Goal: Task Accomplishment & Management: Manage account settings

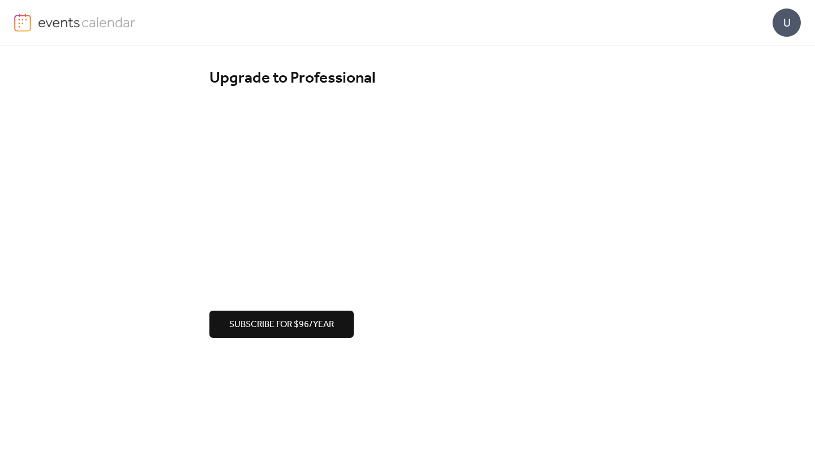
click at [76, 21] on img at bounding box center [87, 22] width 98 height 17
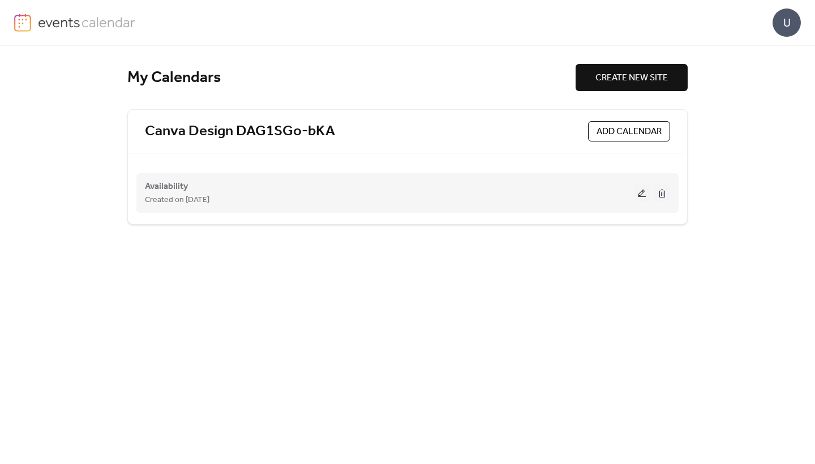
click at [646, 195] on button at bounding box center [642, 192] width 16 height 17
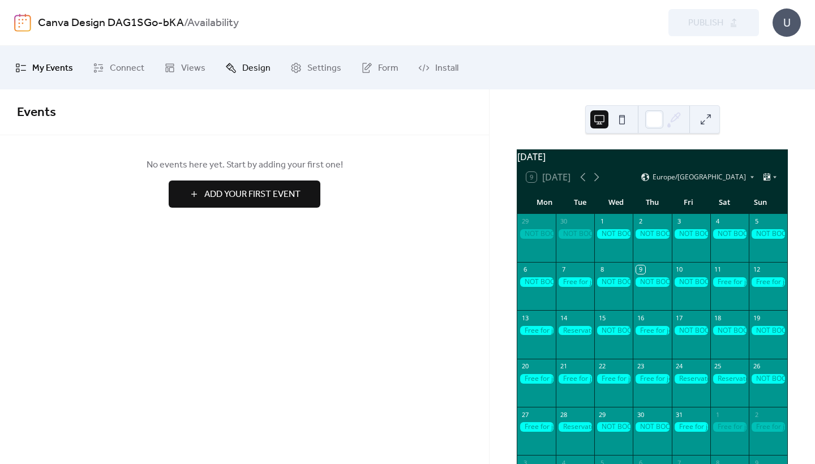
click at [235, 67] on link "Design" at bounding box center [248, 67] width 62 height 35
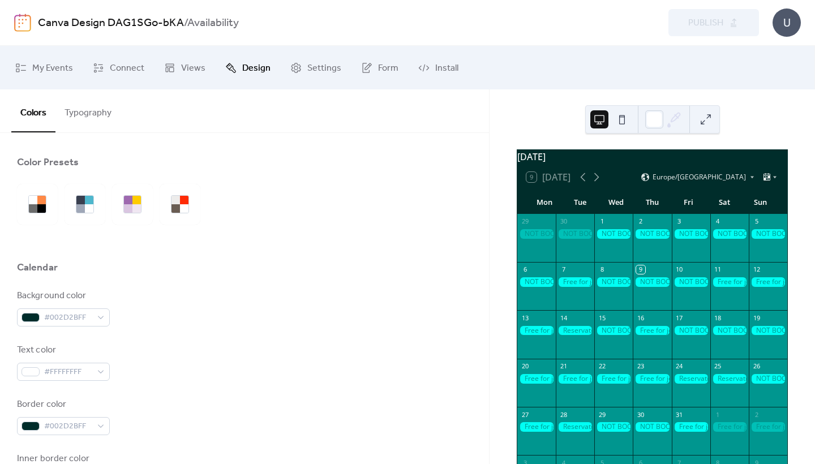
scroll to position [96, 0]
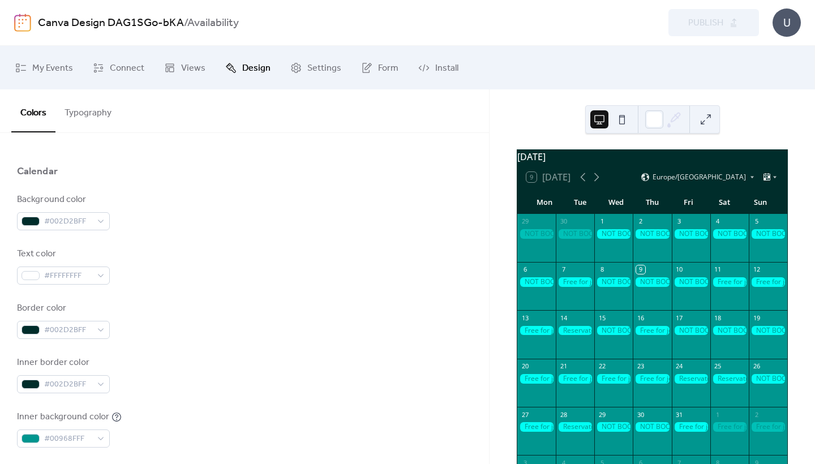
click at [621, 114] on button at bounding box center [622, 119] width 18 height 18
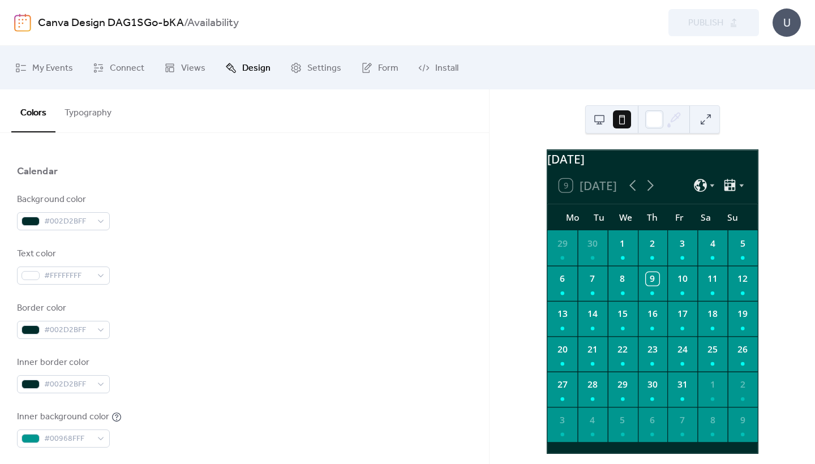
click at [600, 122] on button at bounding box center [599, 119] width 18 height 18
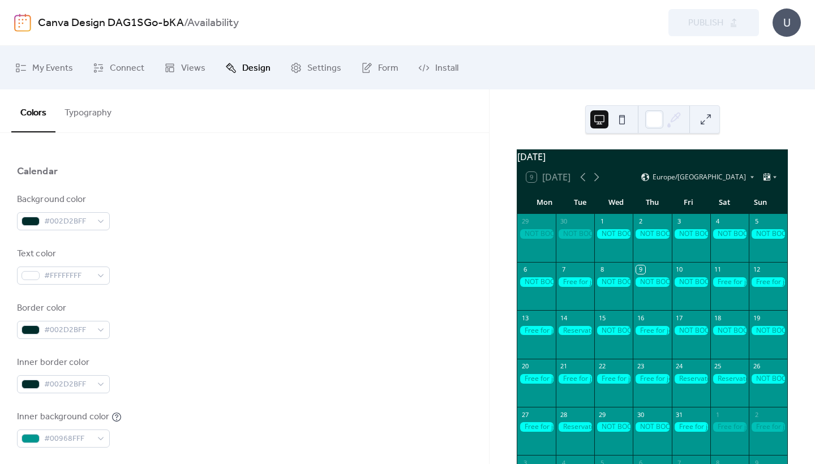
click at [618, 122] on button at bounding box center [622, 119] width 18 height 18
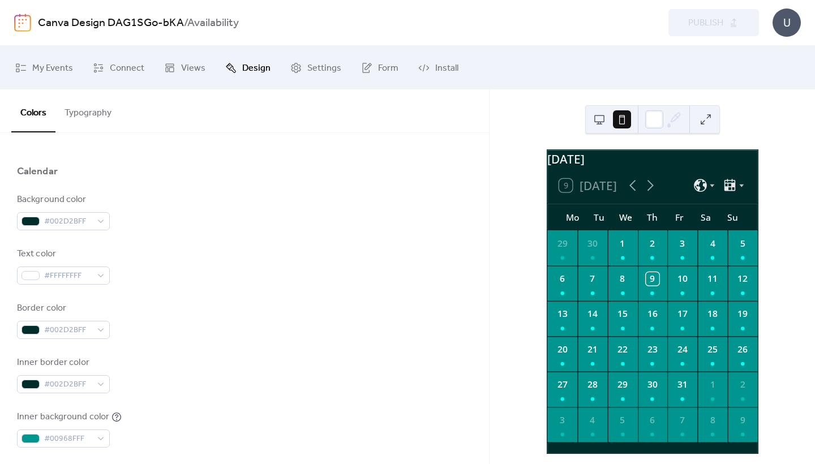
scroll to position [0, 0]
click at [599, 118] on button at bounding box center [599, 119] width 18 height 18
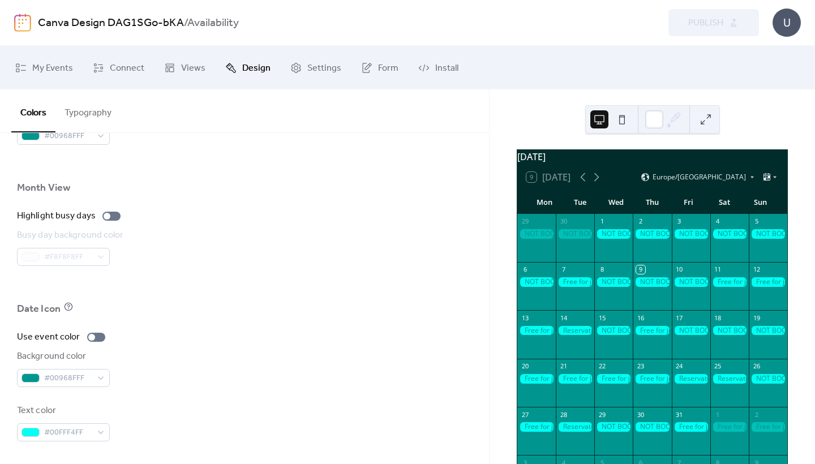
scroll to position [765, 0]
click at [114, 70] on span "Connect" at bounding box center [127, 68] width 35 height 18
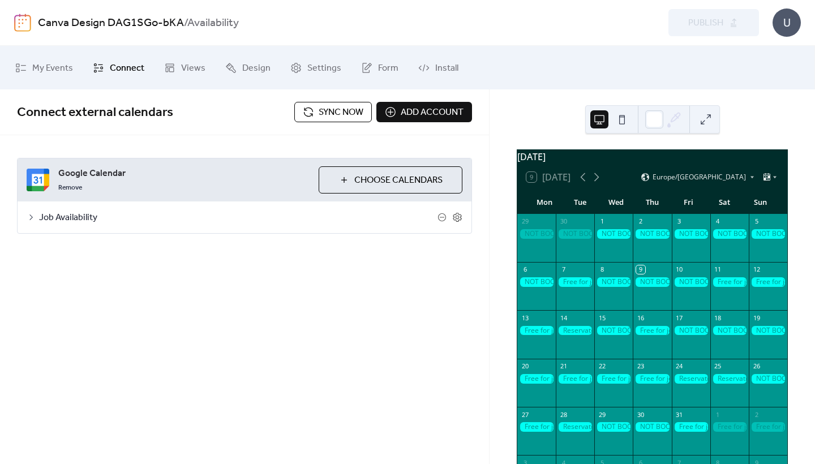
click at [33, 220] on icon at bounding box center [31, 217] width 9 height 9
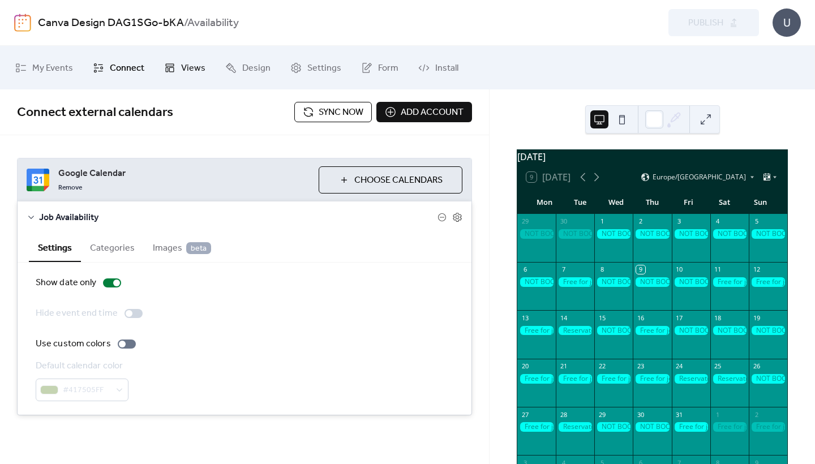
click at [189, 68] on span "Views" at bounding box center [193, 68] width 24 height 18
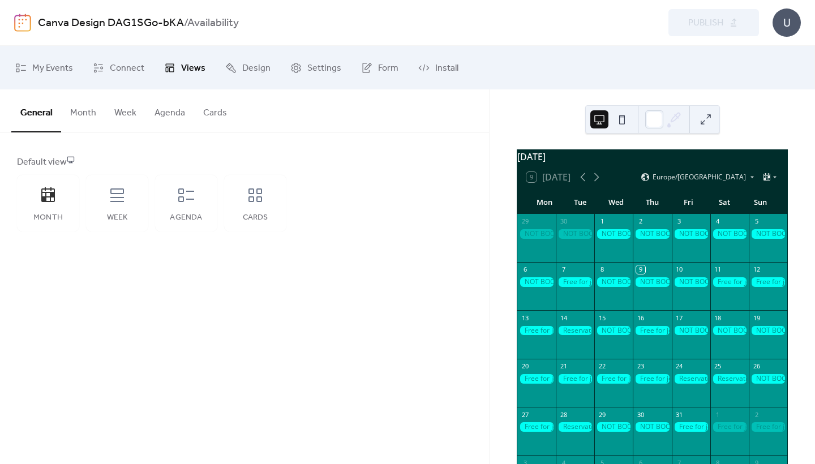
click at [85, 117] on button "Month" at bounding box center [83, 110] width 44 height 42
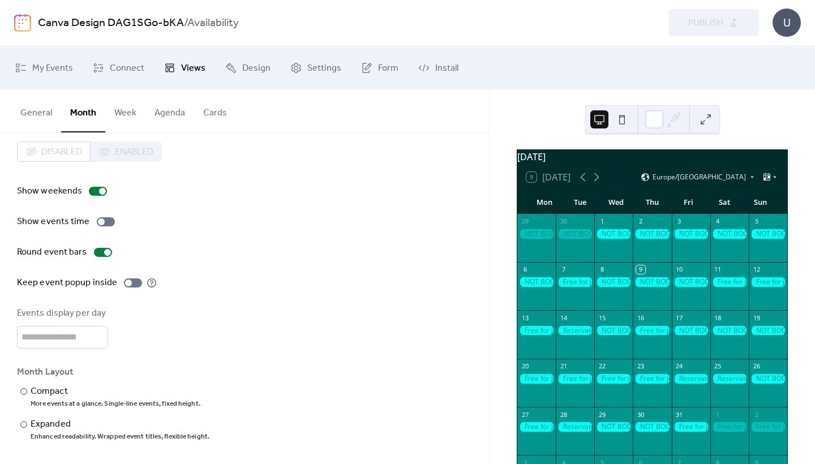
scroll to position [18, 0]
click at [122, 111] on button "Week" at bounding box center [125, 110] width 40 height 42
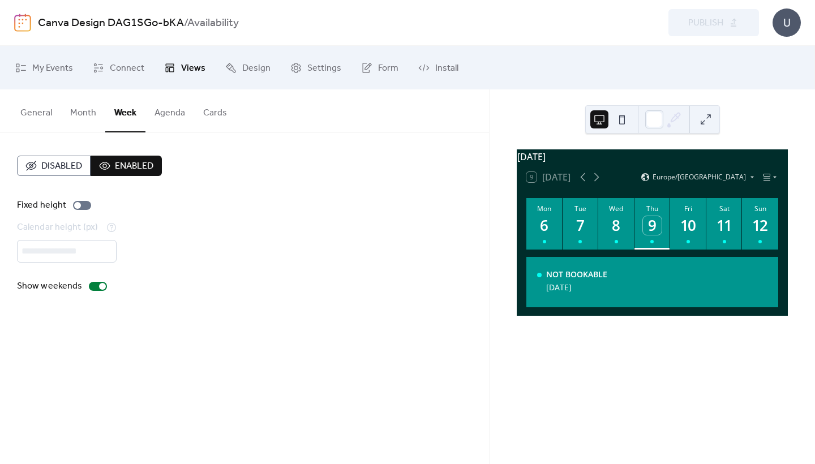
click at [71, 164] on span "Disabled" at bounding box center [61, 167] width 41 height 14
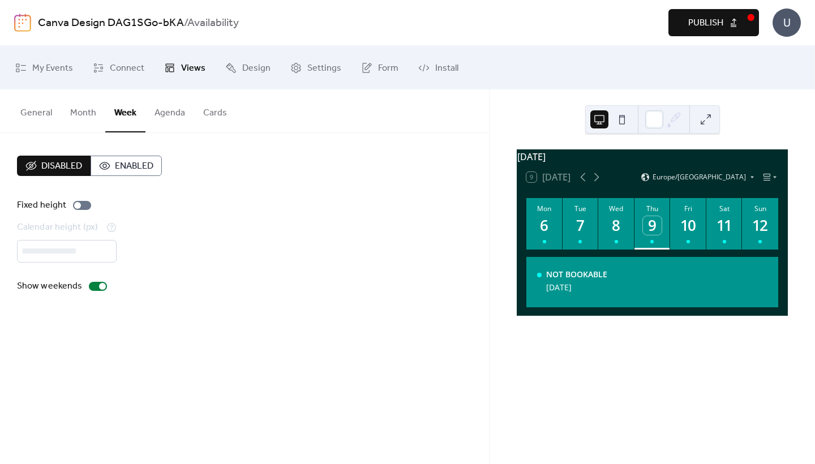
click at [164, 111] on button "Agenda" at bounding box center [169, 110] width 49 height 42
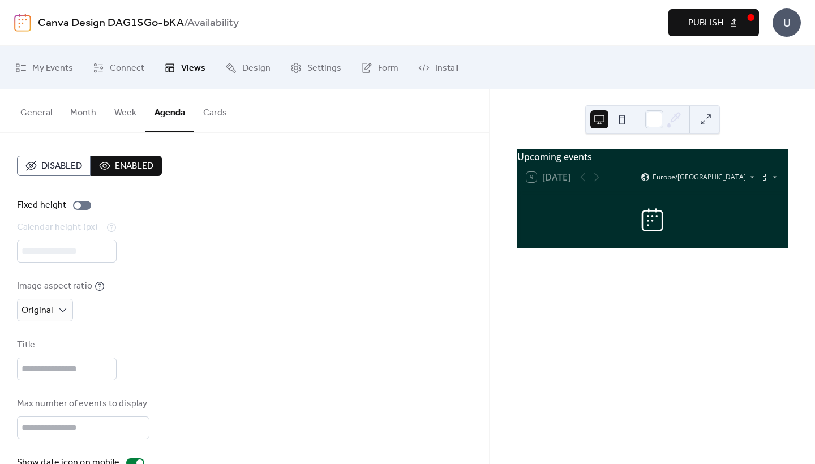
click at [66, 164] on span "Disabled" at bounding box center [61, 167] width 41 height 14
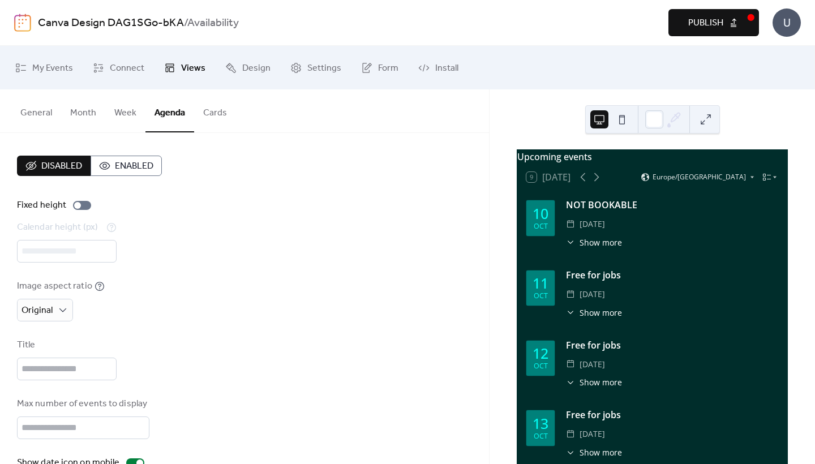
click at [214, 114] on button "Cards" at bounding box center [215, 110] width 42 height 42
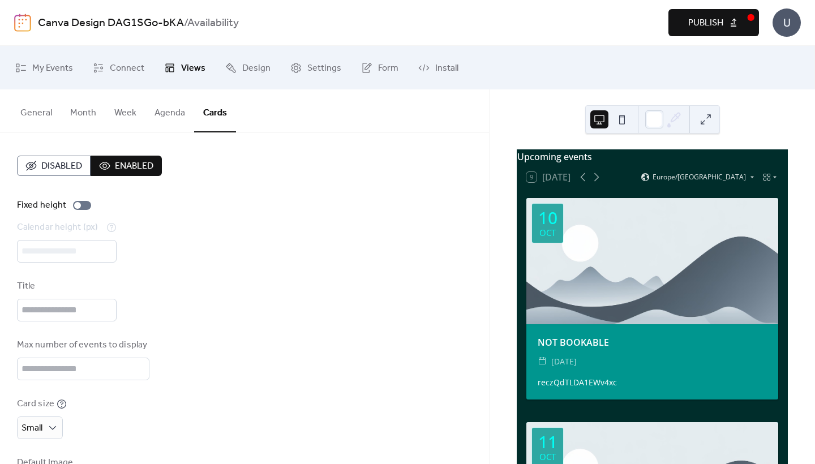
click at [66, 170] on span "Disabled" at bounding box center [61, 167] width 41 height 14
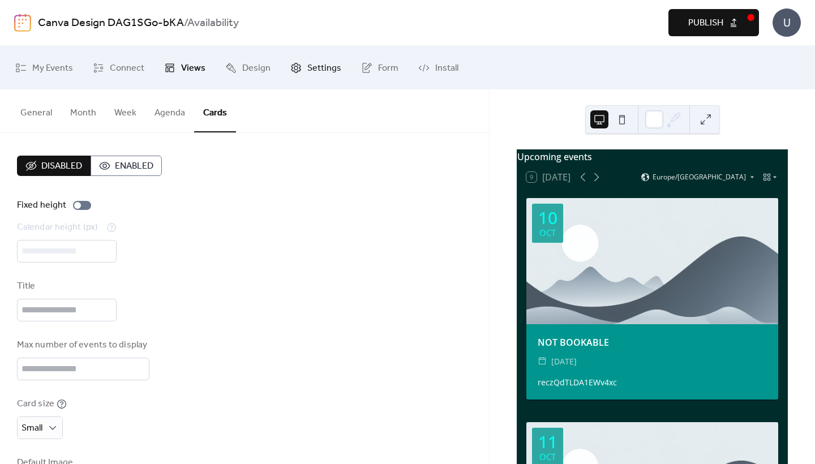
click at [314, 67] on span "Settings" at bounding box center [324, 68] width 34 height 18
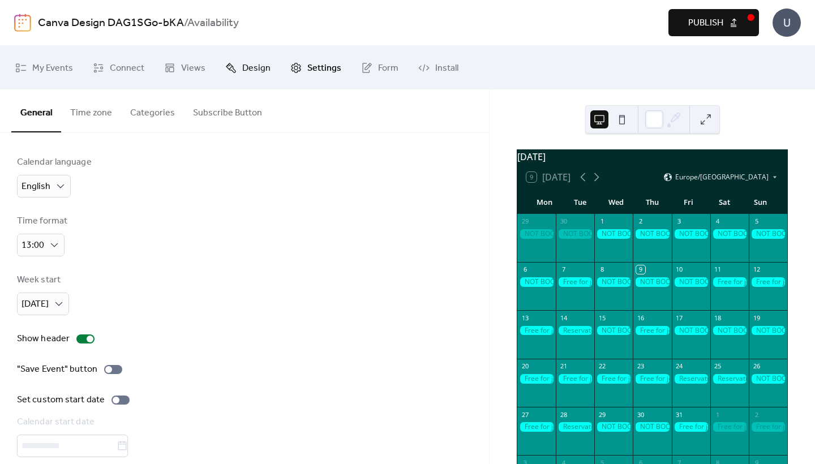
click at [274, 62] on link "Design" at bounding box center [248, 67] width 62 height 35
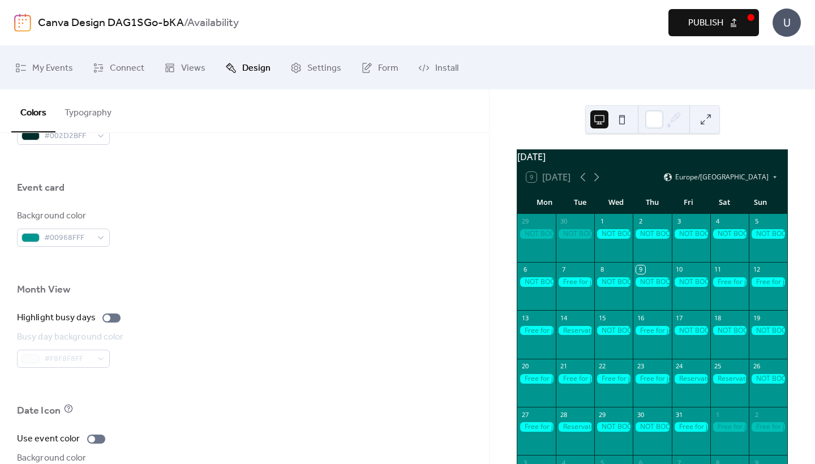
scroll to position [665, 0]
click at [94, 235] on div "#00968FFF" at bounding box center [63, 236] width 93 height 18
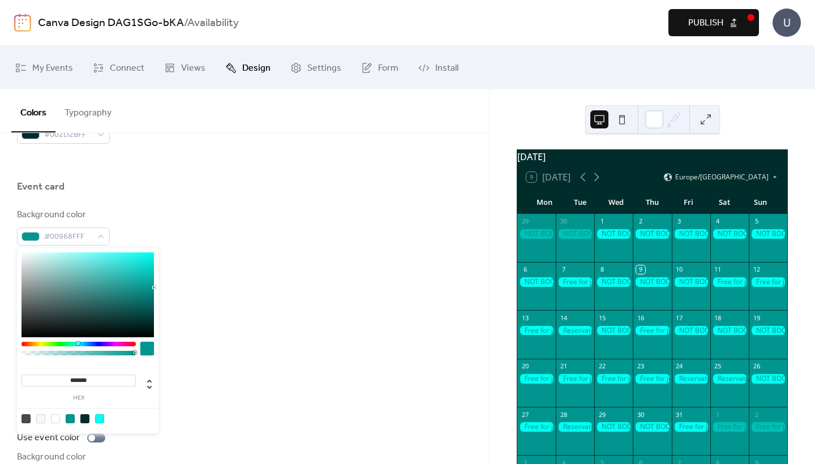
click at [88, 417] on div at bounding box center [84, 418] width 9 height 9
type input "*******"
drag, startPoint x: 36, startPoint y: 319, endPoint x: 18, endPoint y: 339, distance: 26.9
click at [18, 339] on div "******* hex" at bounding box center [87, 341] width 141 height 186
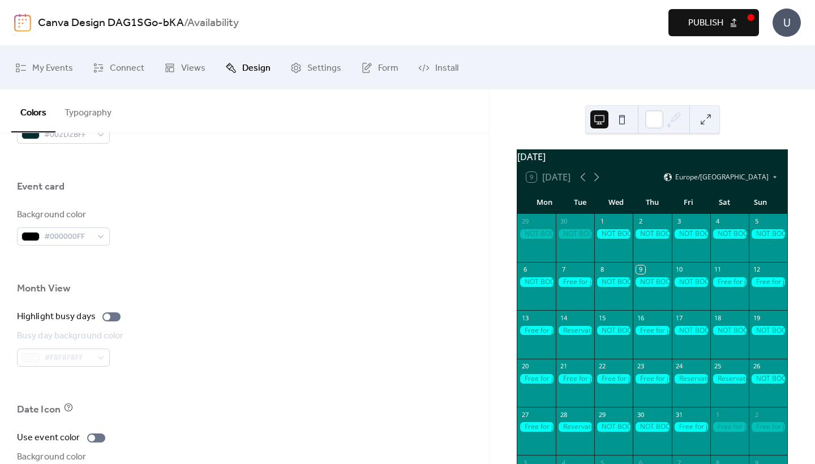
click at [201, 296] on div "Month View" at bounding box center [244, 291] width 455 height 19
click at [549, 287] on div at bounding box center [536, 282] width 38 height 10
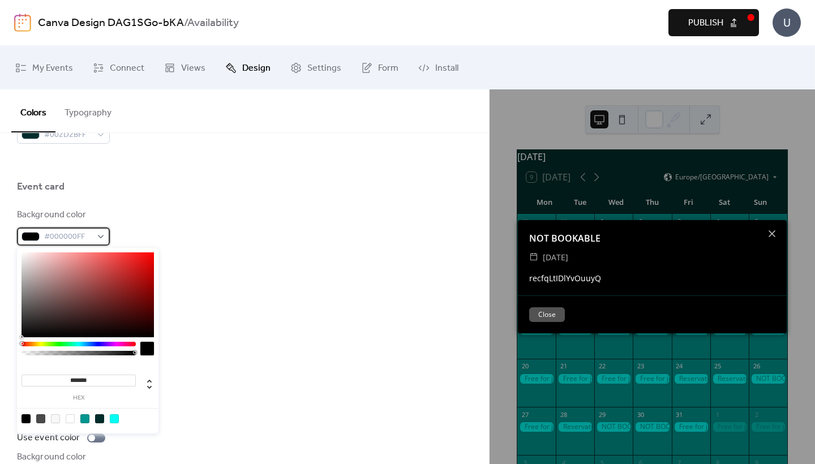
click at [73, 235] on span "#000000FF" at bounding box center [68, 237] width 48 height 14
click at [97, 421] on div at bounding box center [99, 418] width 9 height 9
type input "*******"
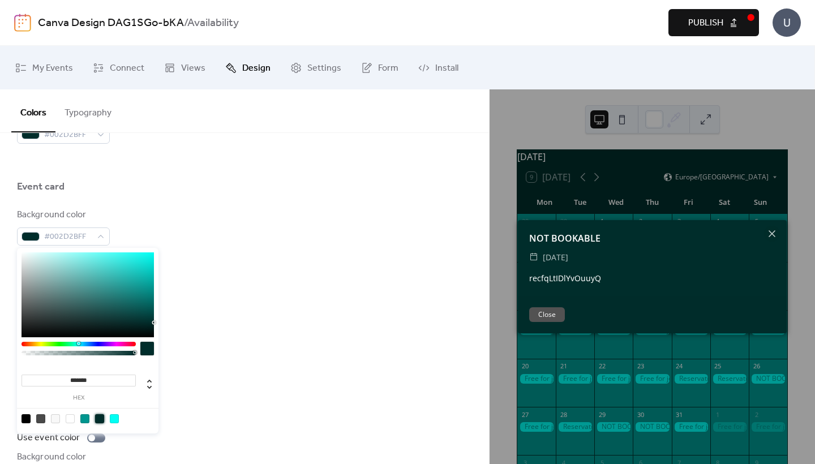
click at [212, 340] on div "Busy day background color #F8F8F8FF" at bounding box center [244, 347] width 455 height 37
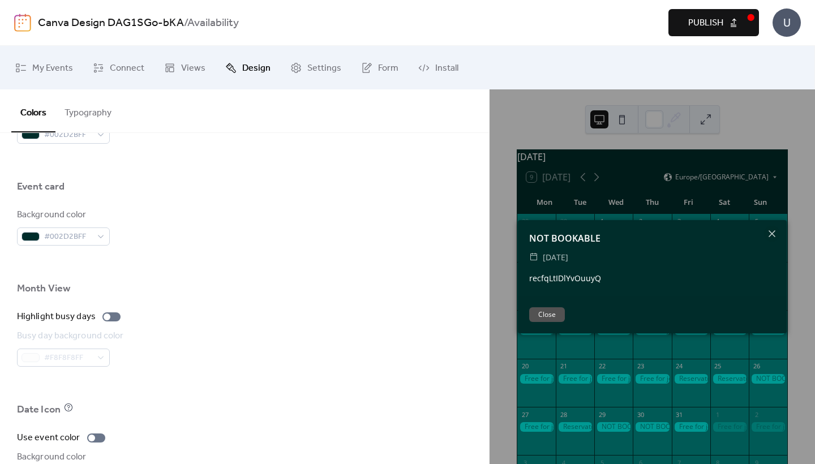
click at [547, 315] on button "Close" at bounding box center [547, 314] width 36 height 15
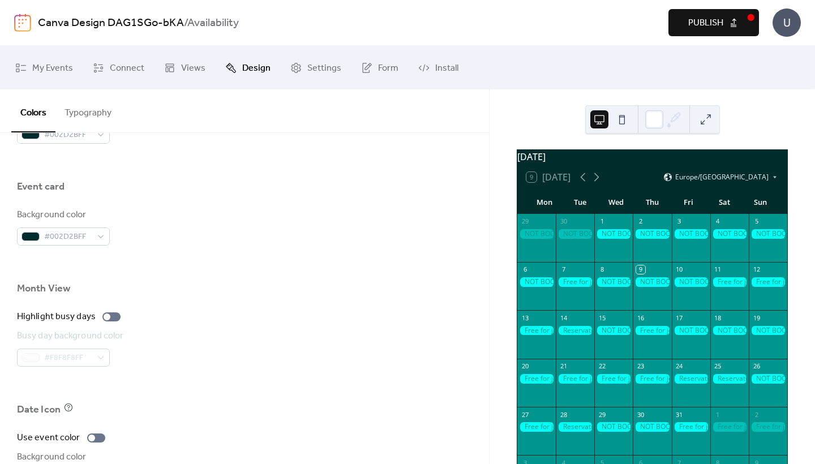
click at [578, 287] on div at bounding box center [575, 282] width 38 height 10
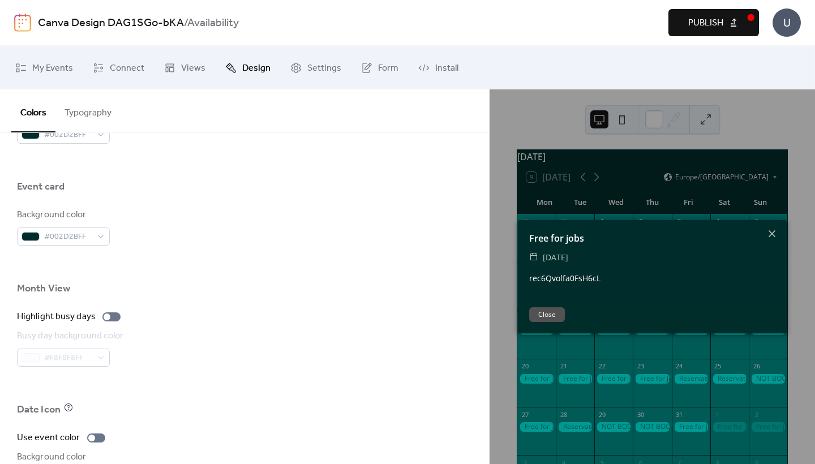
click at [419, 286] on div "Month View" at bounding box center [244, 291] width 455 height 19
click at [774, 232] on icon at bounding box center [772, 234] width 14 height 14
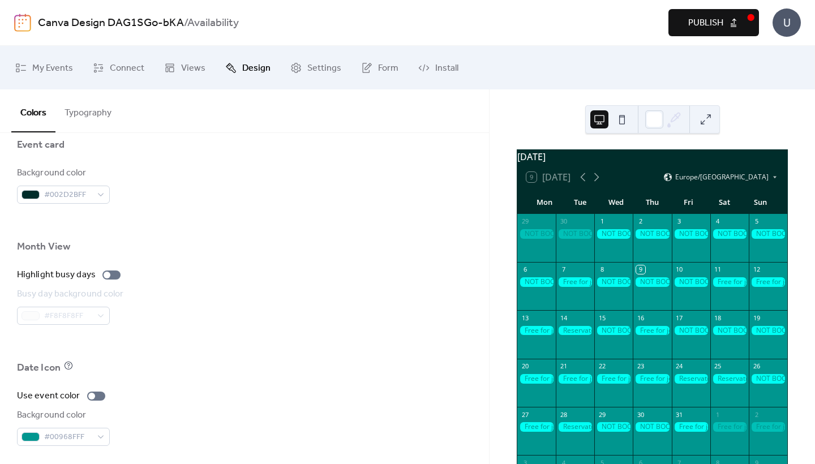
scroll to position [707, 0]
click at [64, 171] on div "Background color" at bounding box center [62, 173] width 91 height 14
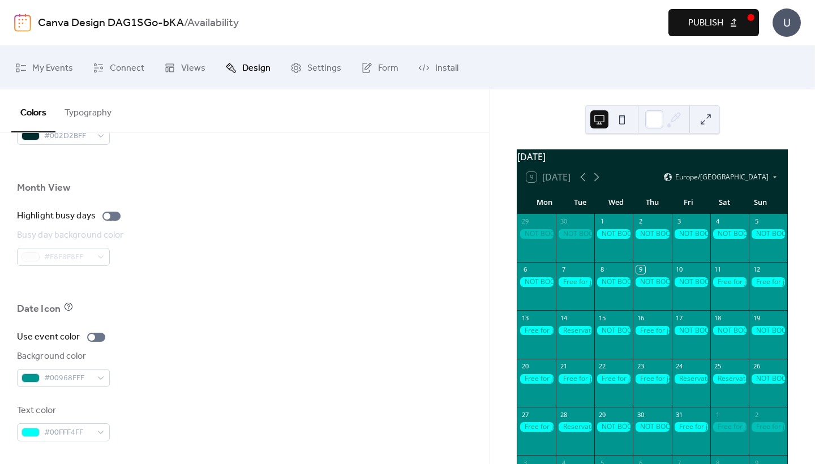
click at [102, 99] on button "Typography" at bounding box center [87, 110] width 65 height 42
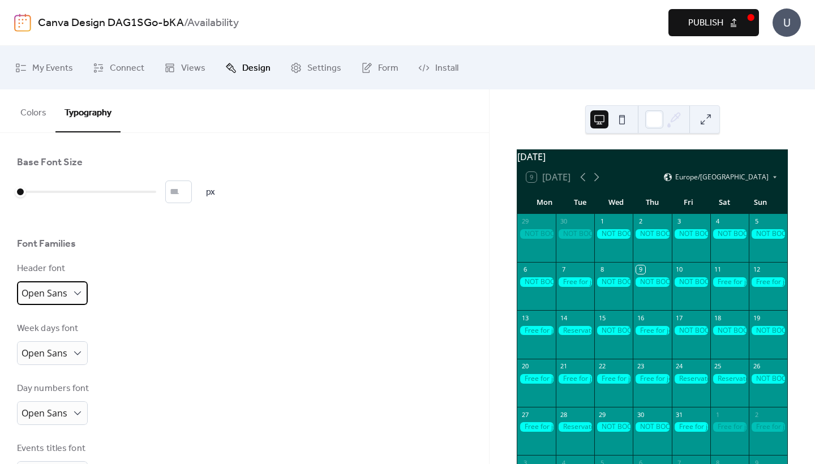
click at [59, 297] on span "Open Sans" at bounding box center [44, 293] width 46 height 12
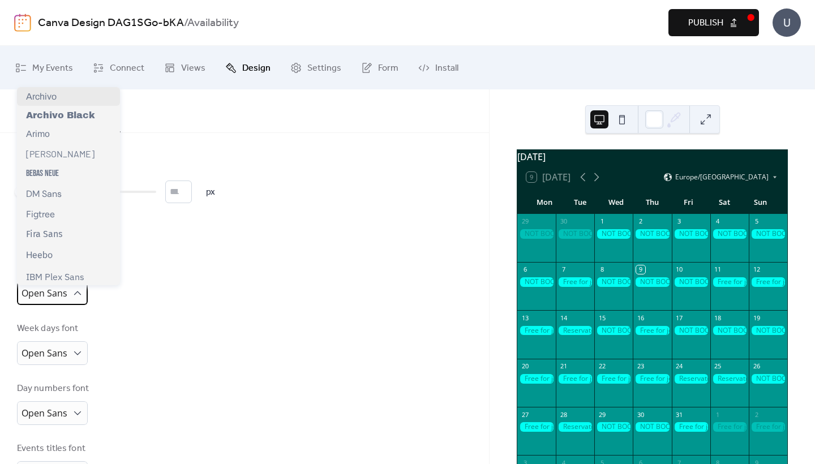
scroll to position [68, 0]
click at [61, 174] on div "Bebas Neue" at bounding box center [68, 172] width 103 height 20
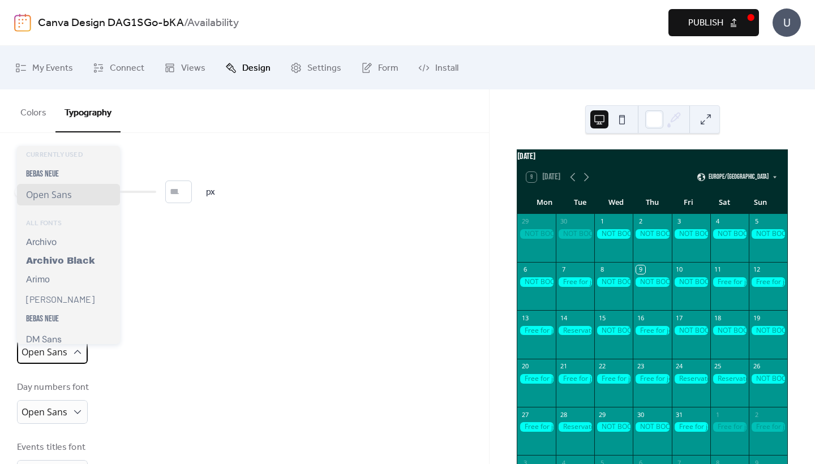
click at [59, 350] on span "Open Sans" at bounding box center [44, 352] width 46 height 12
click at [66, 169] on div "Bebas Neue" at bounding box center [68, 174] width 103 height 20
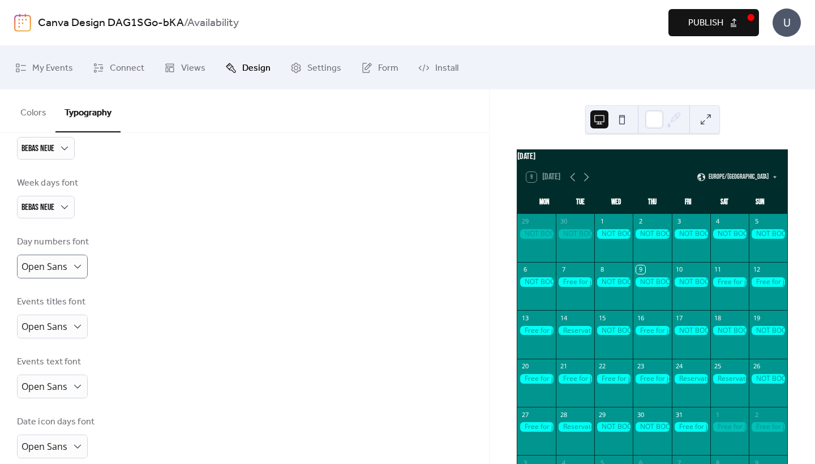
scroll to position [145, 0]
click at [53, 337] on div "Open Sans" at bounding box center [52, 325] width 71 height 24
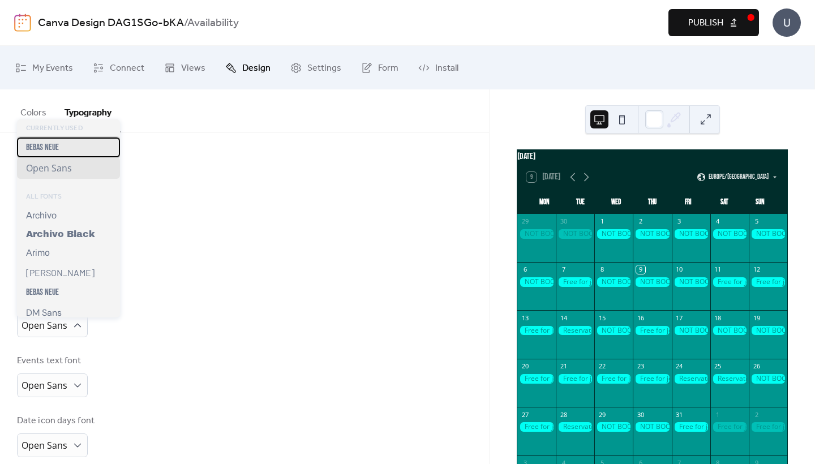
click at [47, 145] on span "Bebas Neue" at bounding box center [42, 147] width 33 height 11
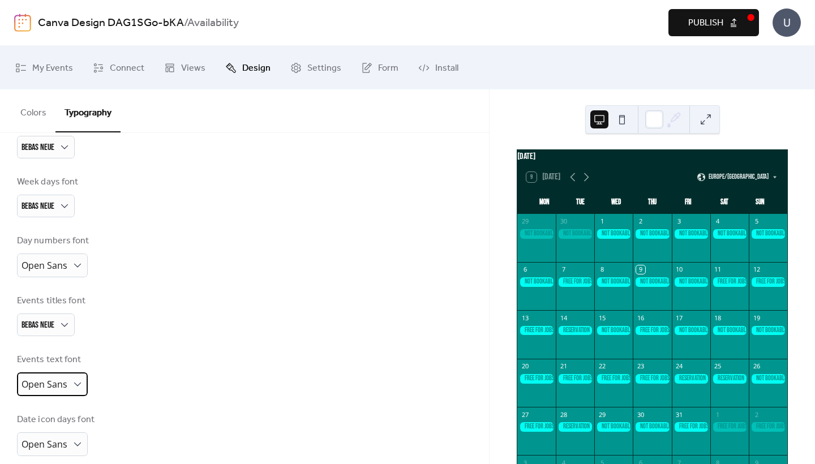
click at [47, 383] on span "Open Sans" at bounding box center [44, 384] width 46 height 12
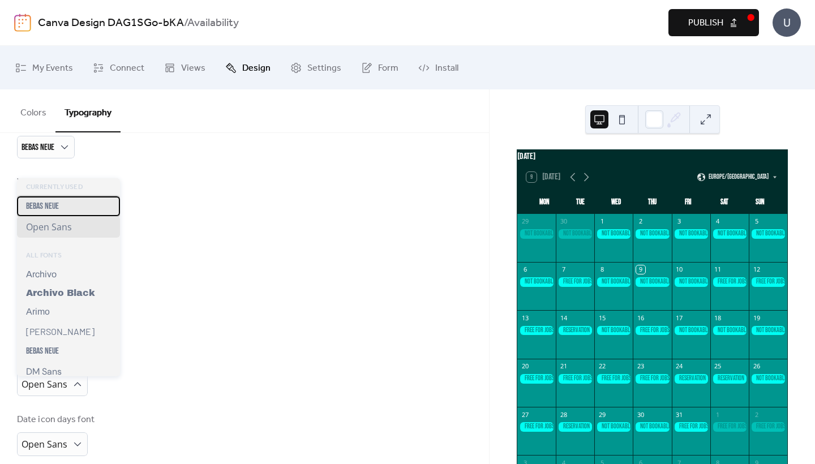
click at [50, 208] on span "Bebas Neue" at bounding box center [42, 206] width 33 height 11
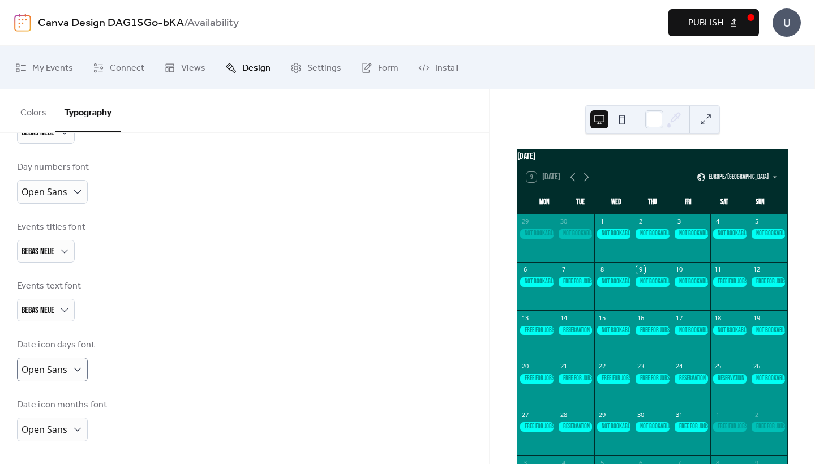
scroll to position [223, 0]
click at [45, 371] on span "Open Sans" at bounding box center [44, 369] width 46 height 12
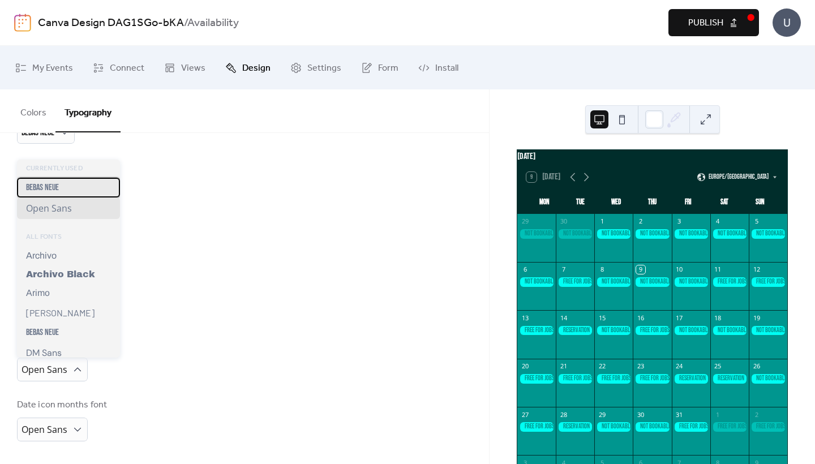
click at [58, 188] on span "Bebas Neue" at bounding box center [42, 187] width 33 height 11
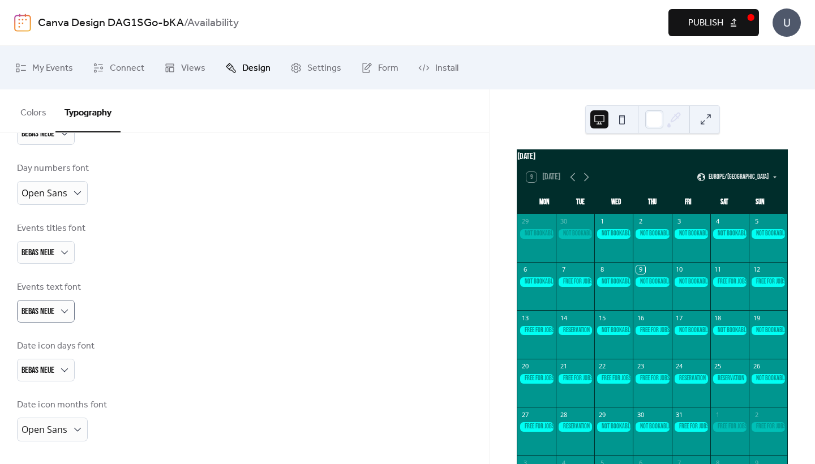
scroll to position [222, 0]
click at [38, 434] on span "Open Sans" at bounding box center [44, 429] width 46 height 12
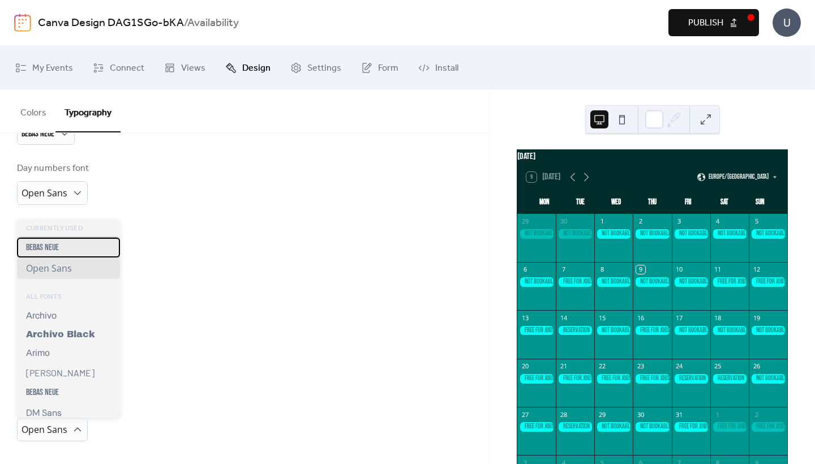
click at [47, 243] on span "Bebas Neue" at bounding box center [42, 247] width 33 height 11
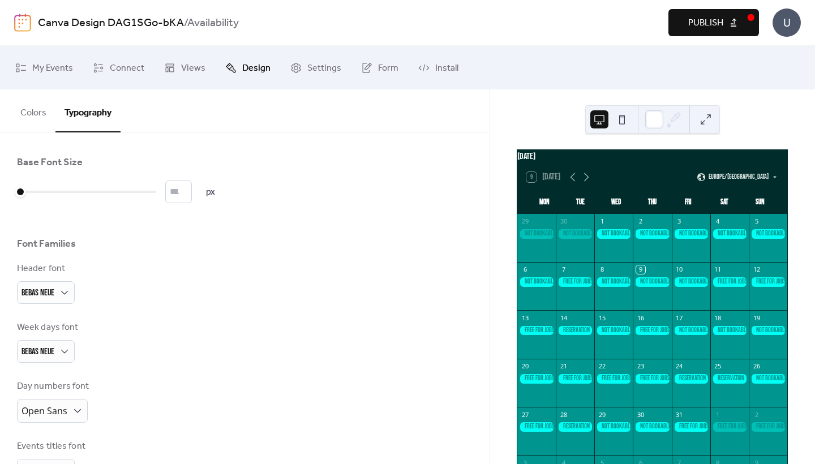
scroll to position [0, 0]
click at [192, 191] on input "*" at bounding box center [178, 191] width 27 height 23
click at [192, 191] on input "**" at bounding box center [178, 191] width 27 height 23
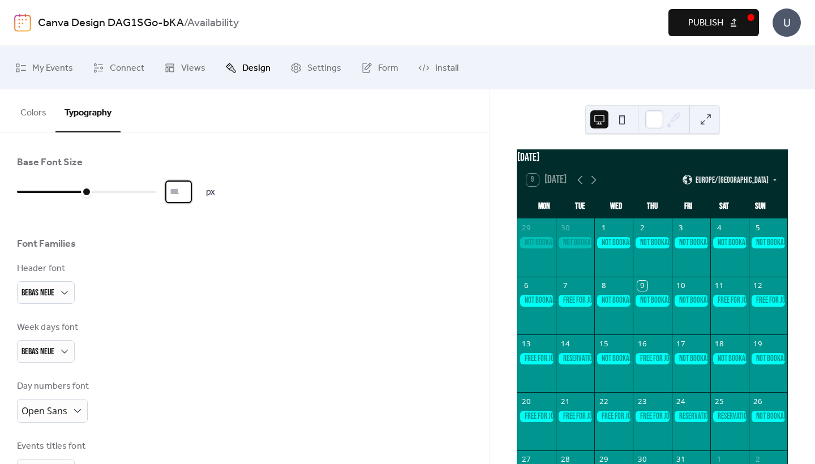
click at [192, 197] on input "**" at bounding box center [178, 191] width 27 height 23
type input "**"
click at [192, 197] on input "**" at bounding box center [178, 191] width 27 height 23
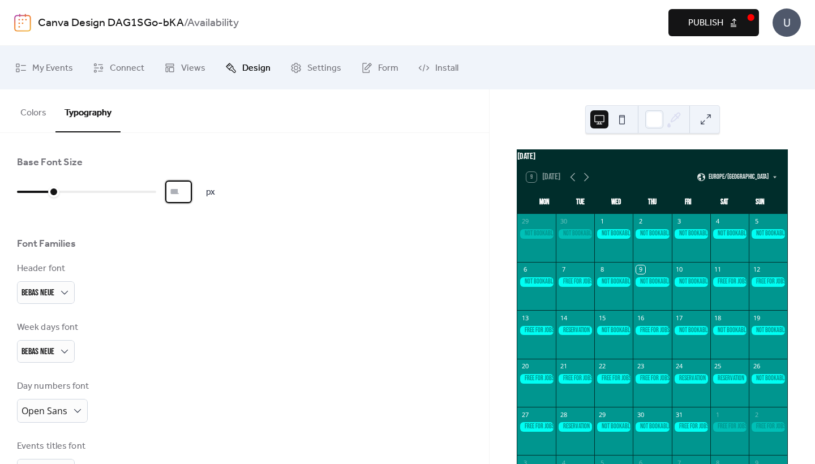
click at [277, 213] on div "Base Font Size ** px Font Families Header font Bebas Neue Week days font Bebas …" at bounding box center [244, 407] width 455 height 502
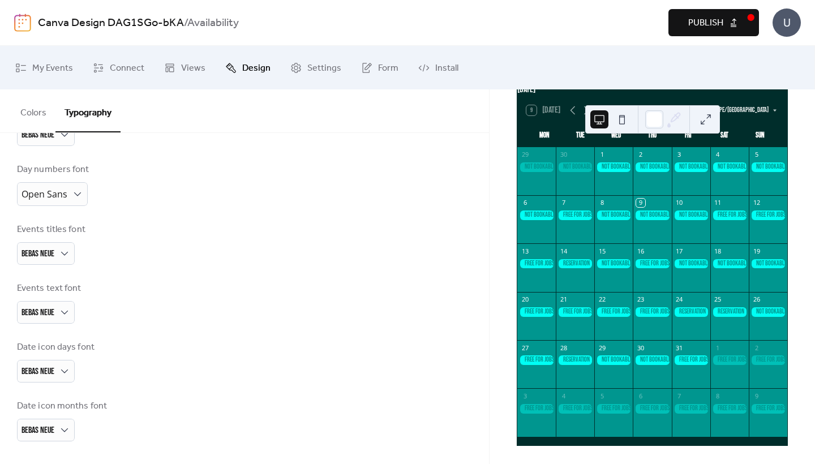
scroll to position [73, 0]
click at [655, 119] on div at bounding box center [654, 119] width 18 height 18
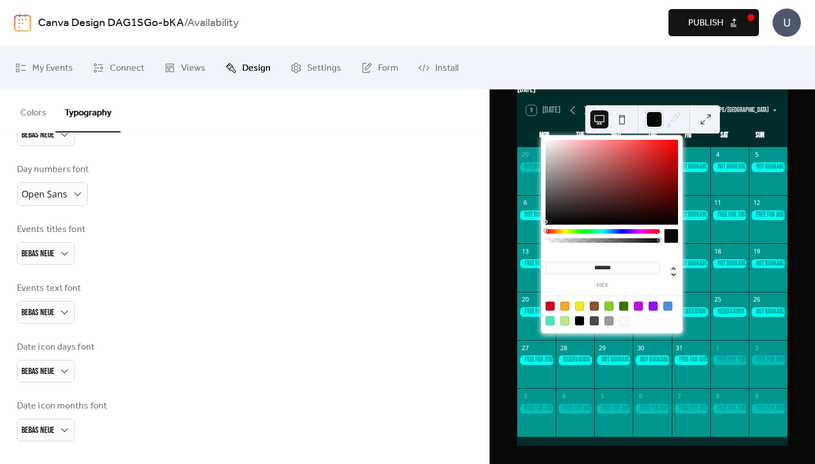
type input "*******"
drag, startPoint x: 589, startPoint y: 192, endPoint x: 546, endPoint y: 223, distance: 53.5
click at [546, 223] on div at bounding box center [611, 182] width 132 height 85
click at [669, 235] on div at bounding box center [671, 236] width 14 height 14
drag, startPoint x: 623, startPoint y: 265, endPoint x: 542, endPoint y: 262, distance: 80.4
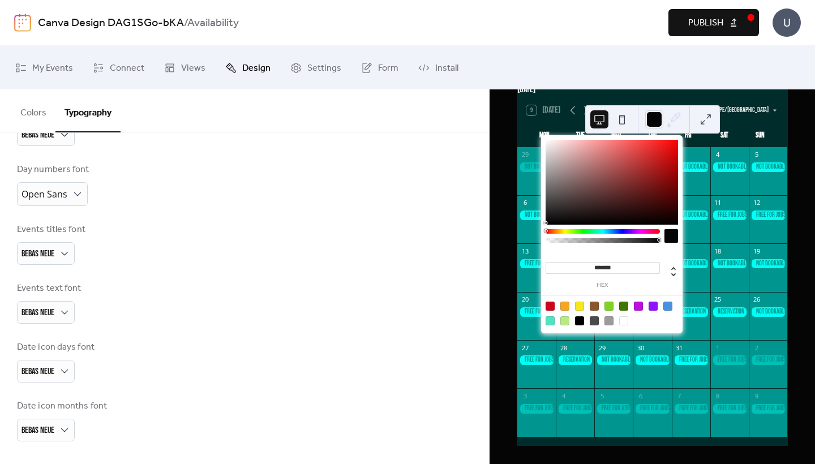
click at [542, 262] on div "******* hex" at bounding box center [601, 273] width 118 height 31
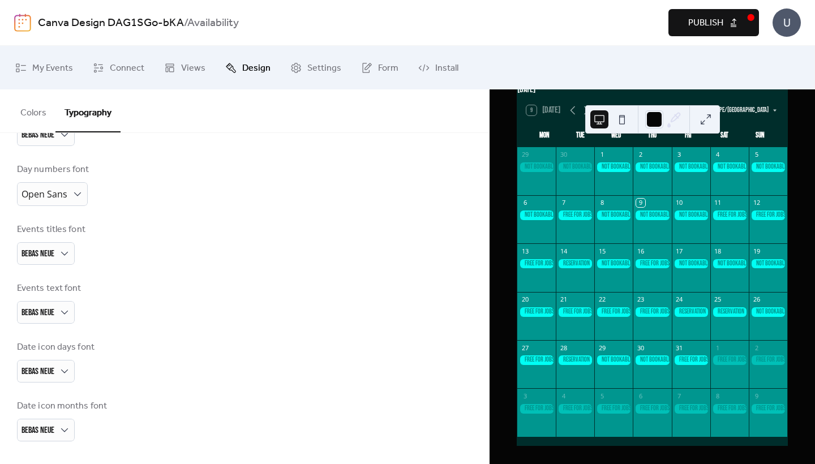
click at [402, 236] on div "Events titles font Bebas Neue" at bounding box center [244, 244] width 455 height 42
click at [704, 119] on button at bounding box center [705, 119] width 18 height 18
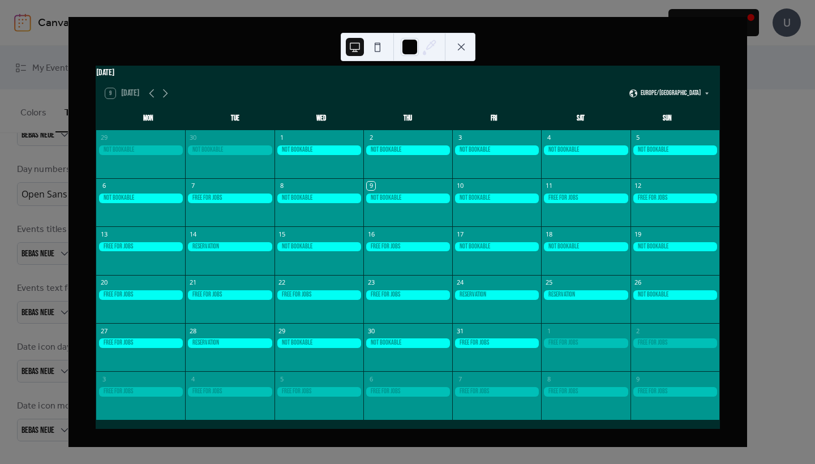
scroll to position [0, 0]
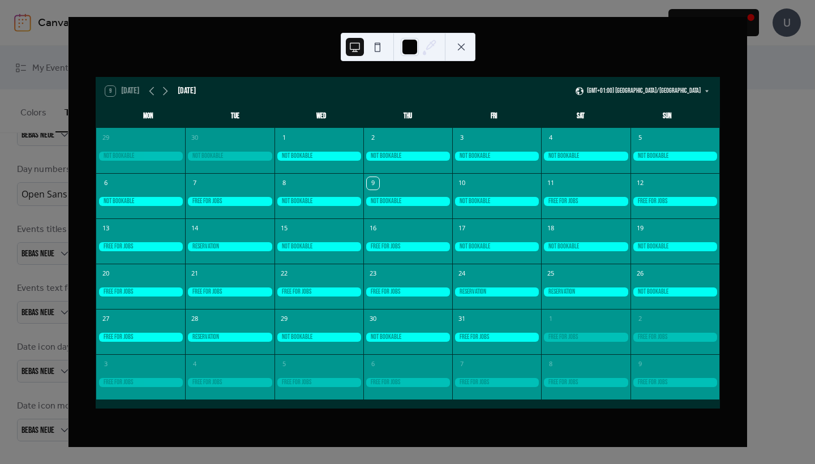
click at [747, 139] on div "9 [DATE] [DATE] (GMT+01:00) [GEOGRAPHIC_DATA]/[GEOGRAPHIC_DATA] Mon Tue Wed Thu…" at bounding box center [407, 232] width 679 height 430
click at [462, 45] on button at bounding box center [461, 47] width 18 height 18
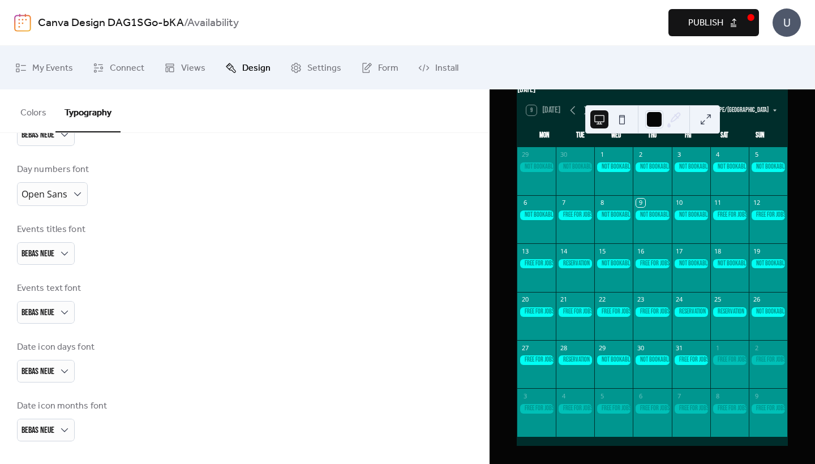
scroll to position [73, 0]
click at [440, 63] on span "Install" at bounding box center [446, 68] width 23 height 18
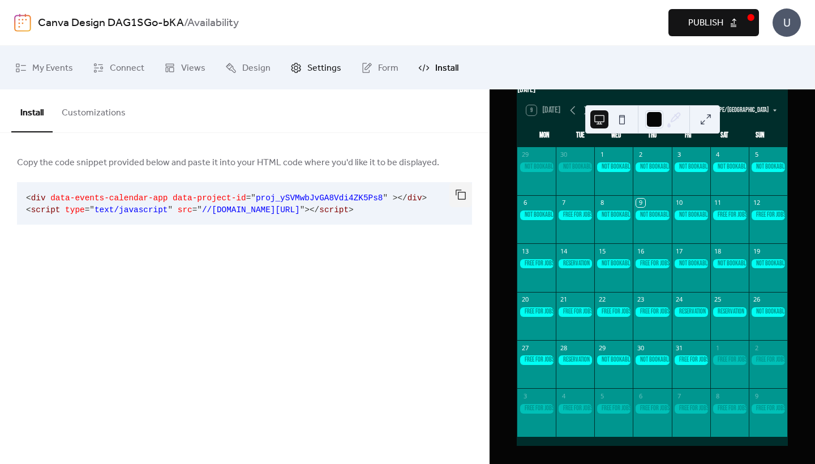
click at [307, 68] on span "Settings" at bounding box center [324, 68] width 34 height 18
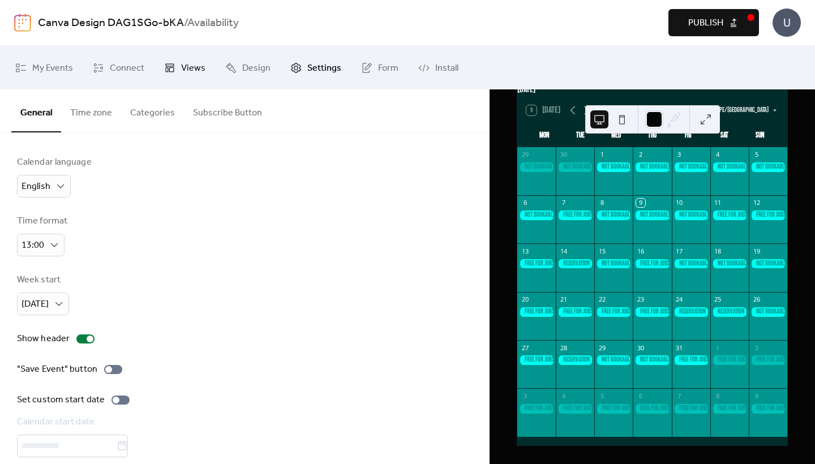
click at [186, 68] on span "Views" at bounding box center [193, 68] width 24 height 18
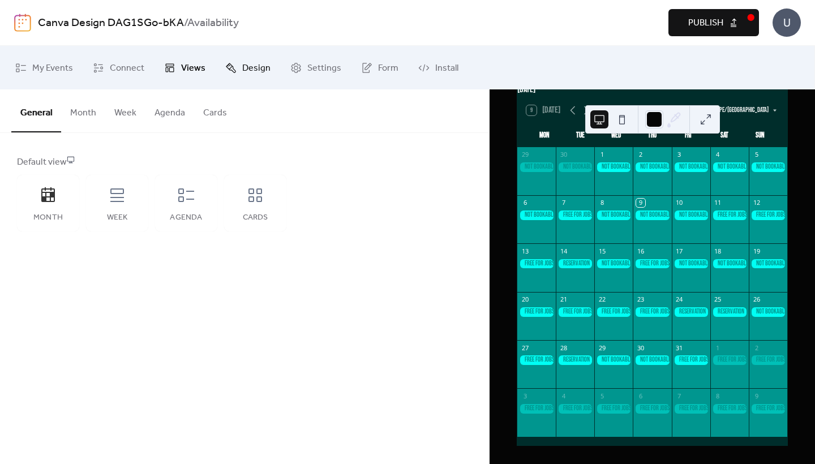
click at [248, 68] on span "Design" at bounding box center [256, 68] width 28 height 18
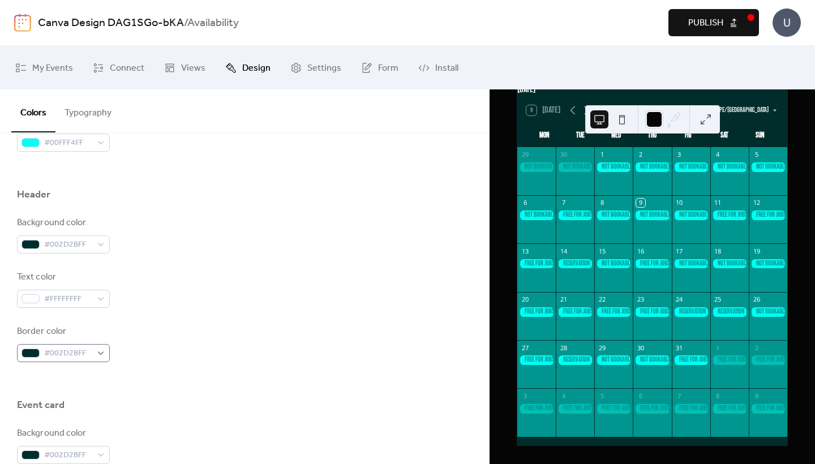
scroll to position [190, 0]
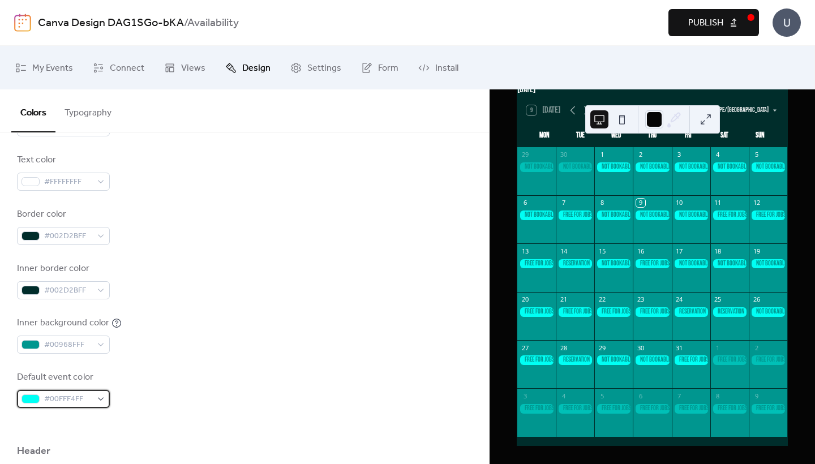
click at [90, 398] on span "#00FFF4FF" at bounding box center [68, 400] width 48 height 14
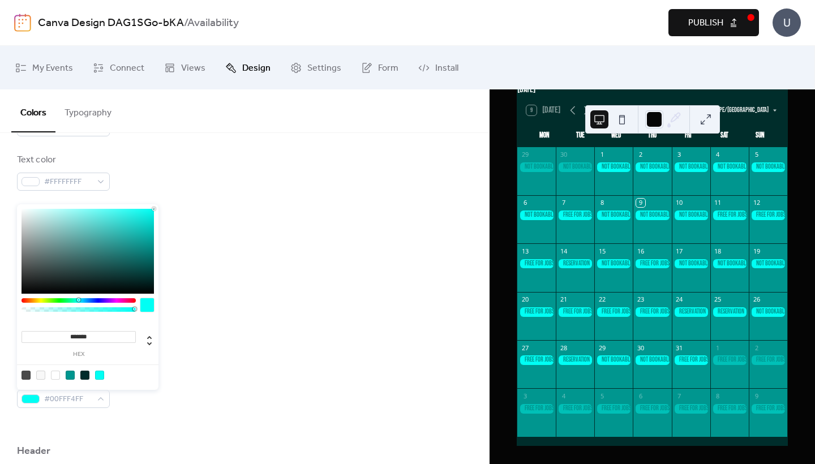
click at [101, 377] on div at bounding box center [99, 375] width 9 height 9
click at [70, 377] on div at bounding box center [70, 375] width 9 height 9
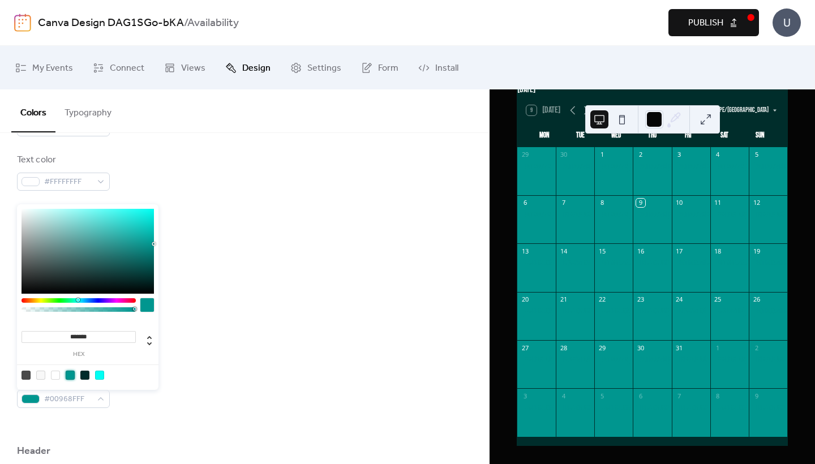
click at [96, 373] on div at bounding box center [99, 375] width 9 height 9
type input "*******"
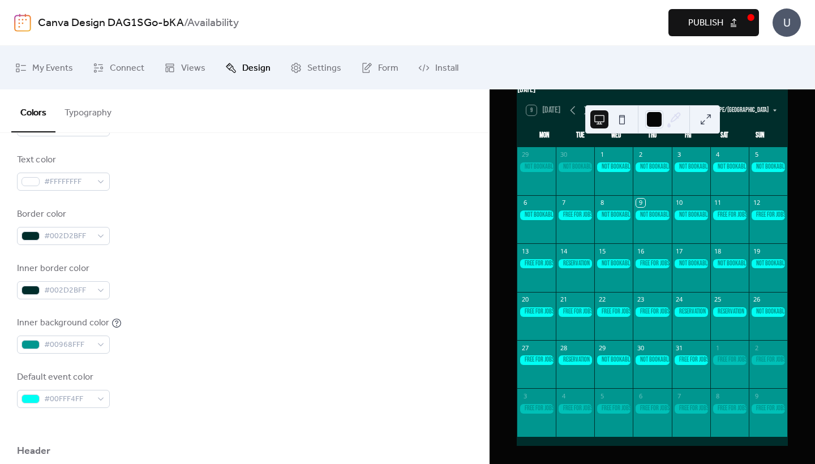
click at [201, 373] on div "Default event color #00FFF4FF" at bounding box center [244, 389] width 455 height 37
click at [96, 117] on button "Typography" at bounding box center [87, 110] width 65 height 42
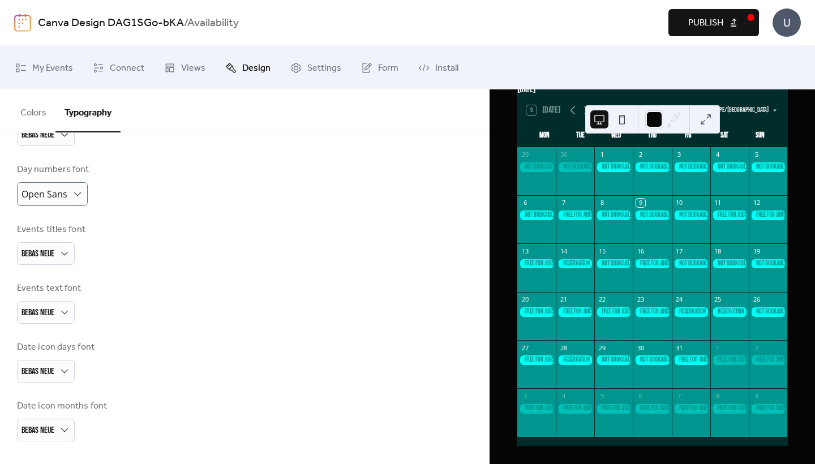
scroll to position [221, 0]
click at [62, 193] on span "Open Sans" at bounding box center [44, 194] width 46 height 12
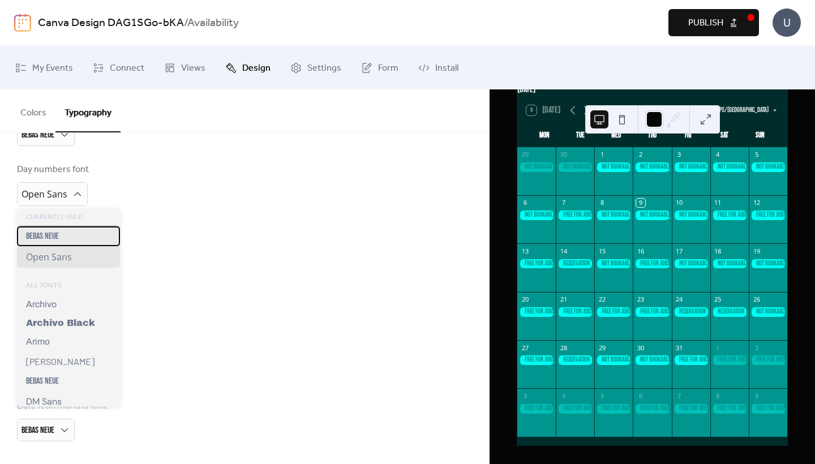
click at [61, 242] on div "Bebas Neue" at bounding box center [68, 236] width 103 height 20
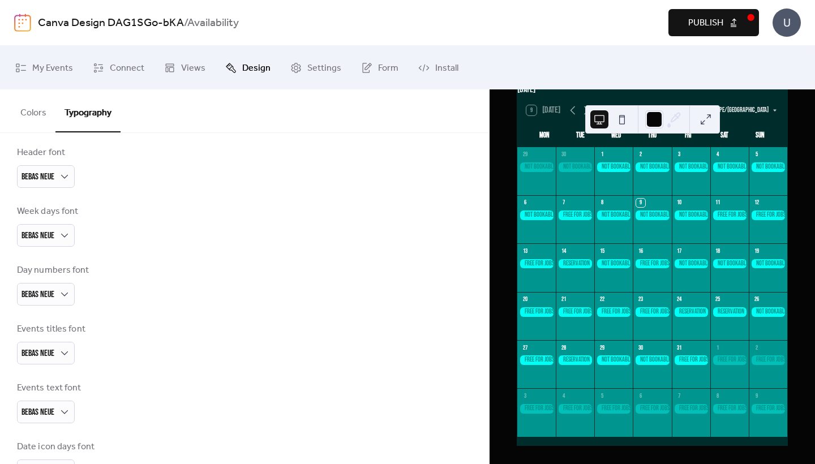
scroll to position [68, 0]
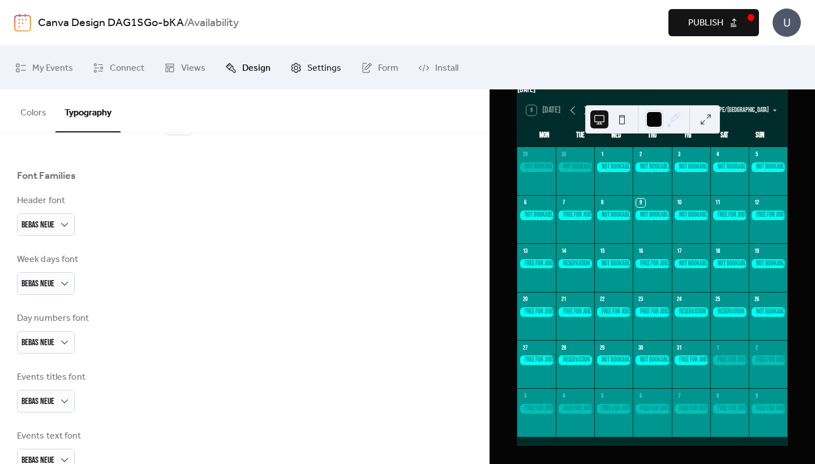
click at [302, 72] on link "Settings" at bounding box center [316, 67] width 68 height 35
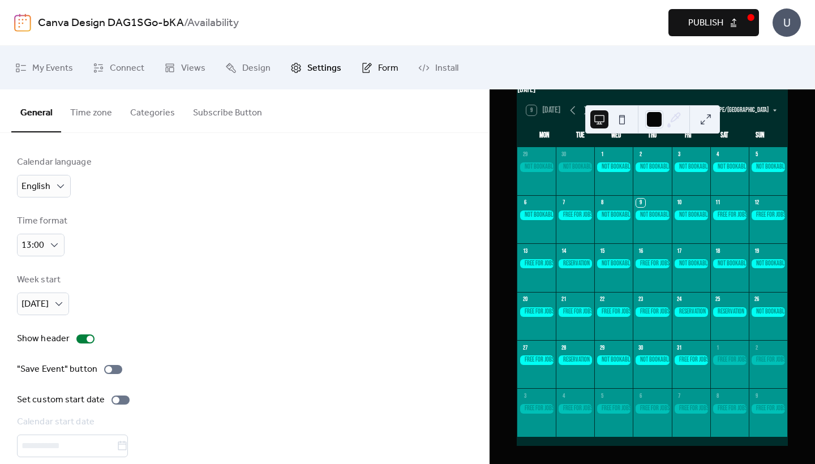
click at [382, 75] on span "Form" at bounding box center [388, 68] width 20 height 18
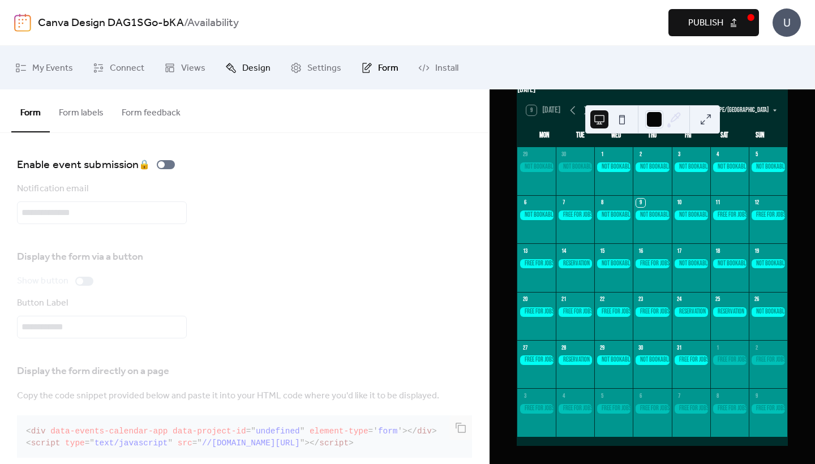
click at [236, 69] on link "Design" at bounding box center [248, 67] width 62 height 35
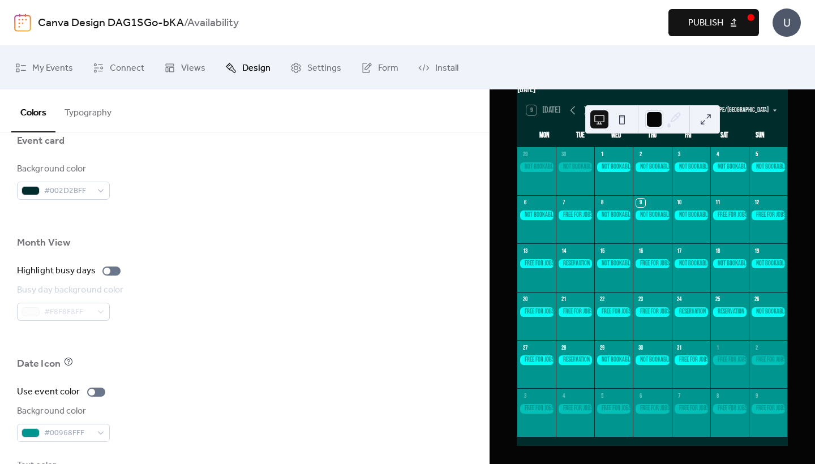
scroll to position [745, 0]
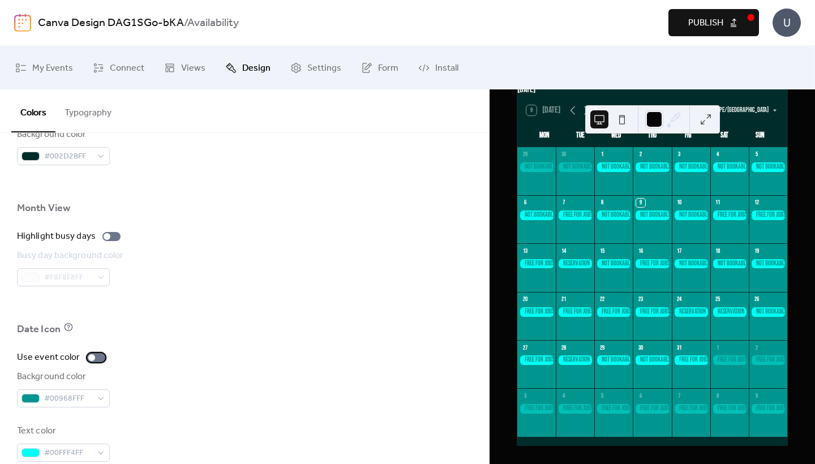
click at [93, 358] on div at bounding box center [91, 357] width 7 height 7
click at [93, 358] on div at bounding box center [96, 357] width 18 height 9
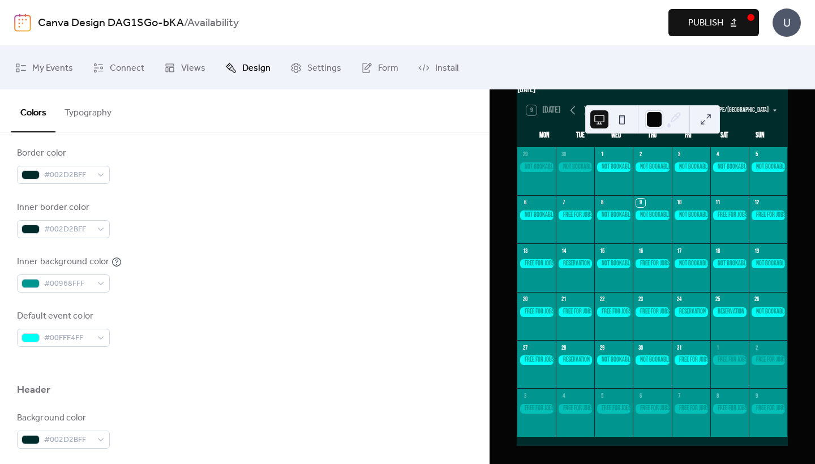
click at [700, 121] on button at bounding box center [705, 119] width 18 height 18
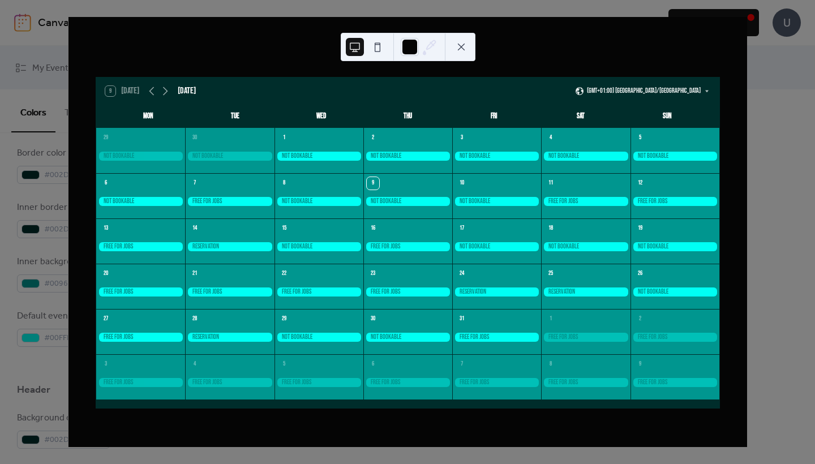
scroll to position [0, 0]
click at [408, 45] on div at bounding box center [410, 47] width 18 height 18
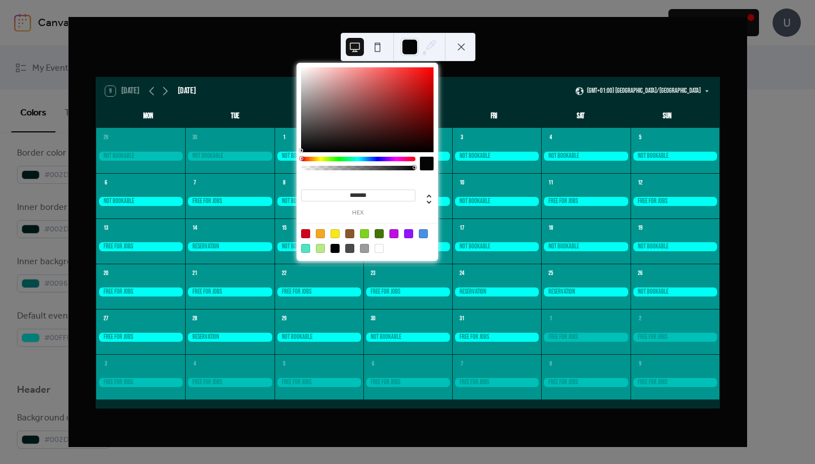
click at [365, 200] on input "*******" at bounding box center [358, 196] width 114 height 12
drag, startPoint x: 354, startPoint y: 198, endPoint x: 434, endPoint y: 198, distance: 80.9
click at [433, 198] on div "******* hex" at bounding box center [367, 196] width 132 height 40
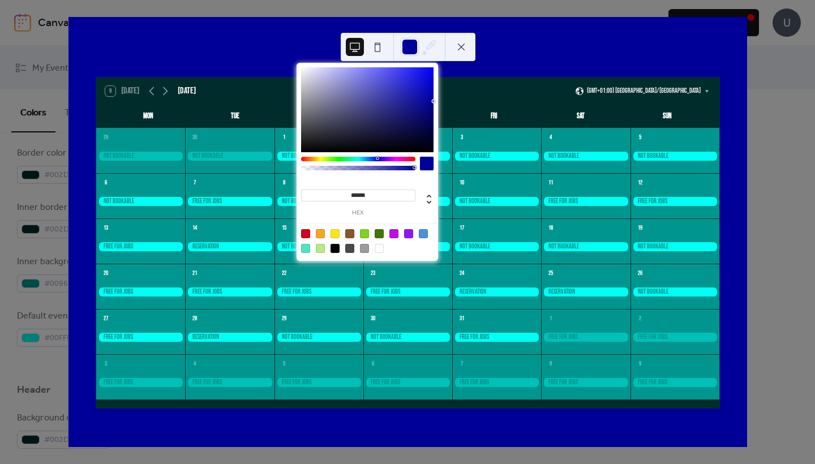
type input "*******"
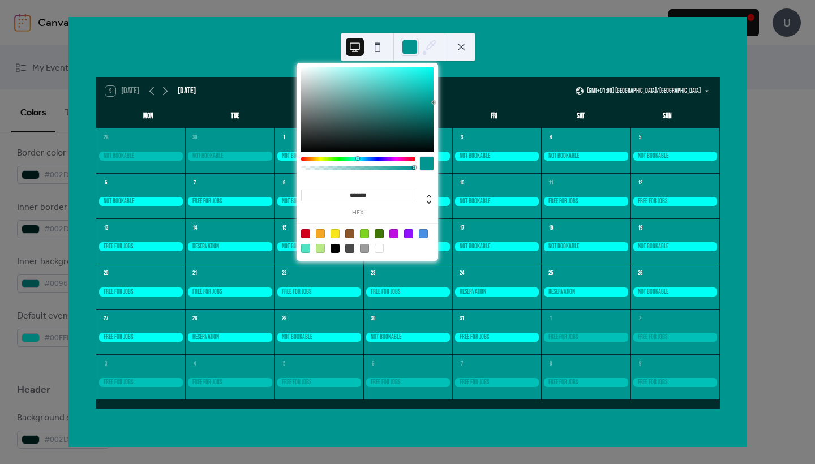
click at [462, 50] on button at bounding box center [461, 47] width 18 height 18
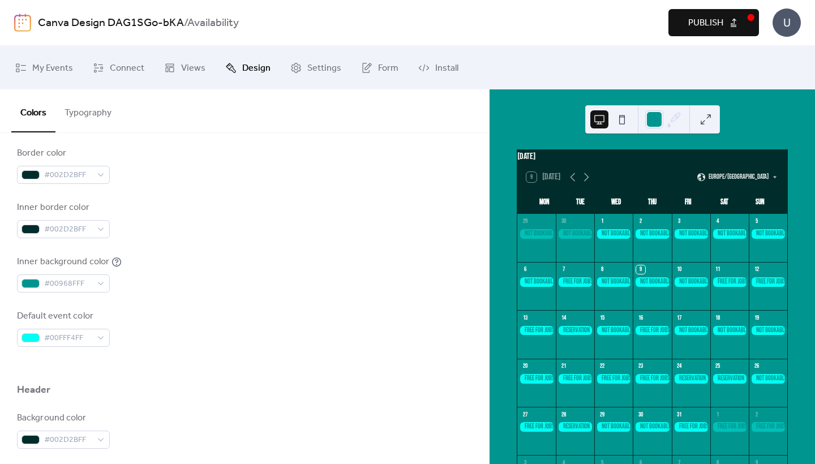
click at [704, 117] on button at bounding box center [705, 119] width 18 height 18
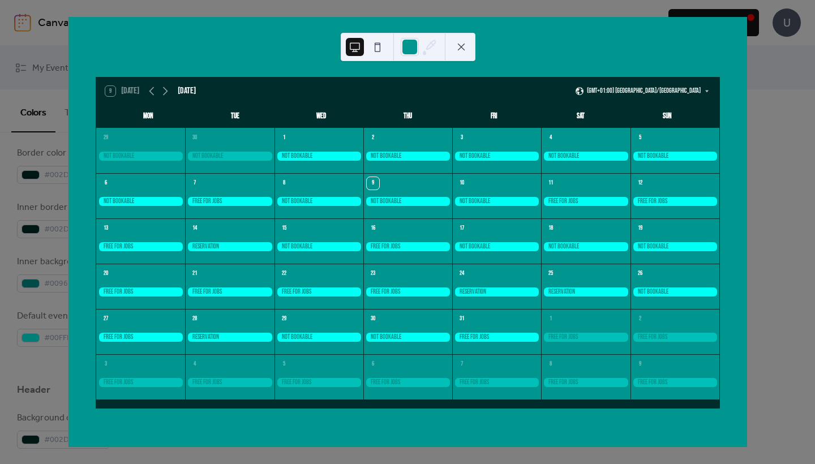
click at [457, 44] on button at bounding box center [461, 47] width 18 height 18
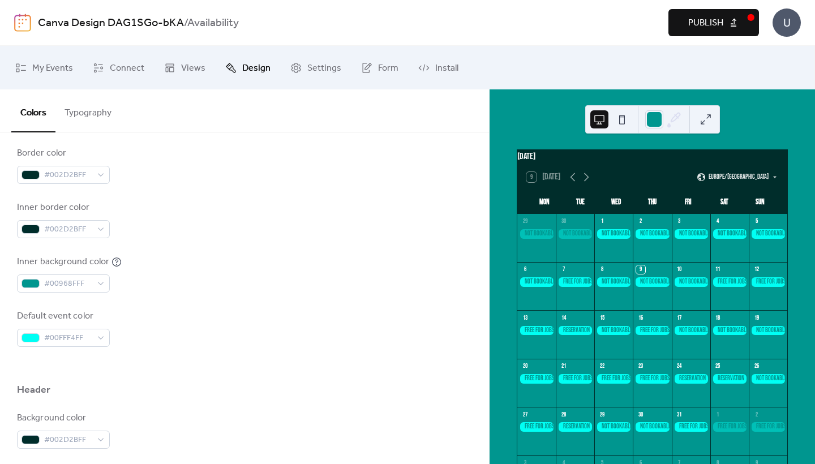
click at [697, 117] on button at bounding box center [705, 119] width 18 height 18
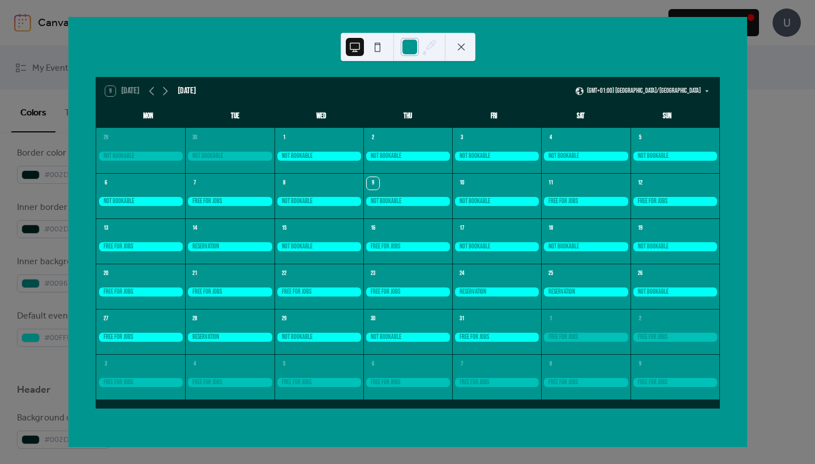
click at [407, 49] on div at bounding box center [410, 47] width 18 height 18
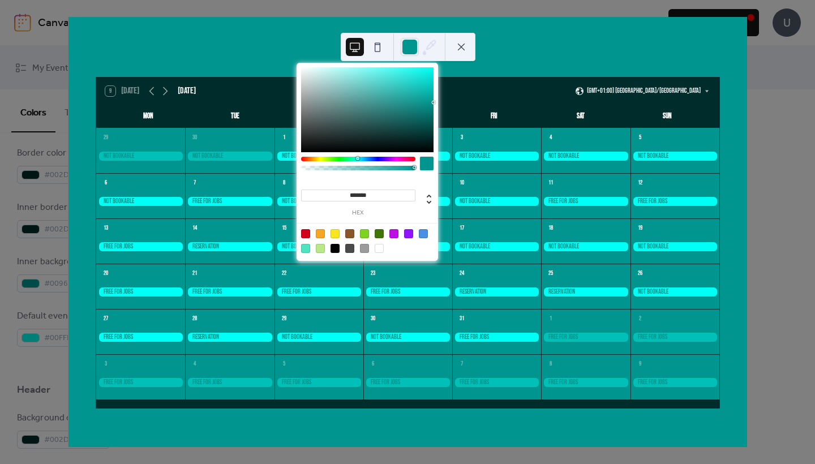
drag, startPoint x: 353, startPoint y: 196, endPoint x: 400, endPoint y: 196, distance: 47.0
click at [400, 196] on input "*******" at bounding box center [358, 196] width 114 height 12
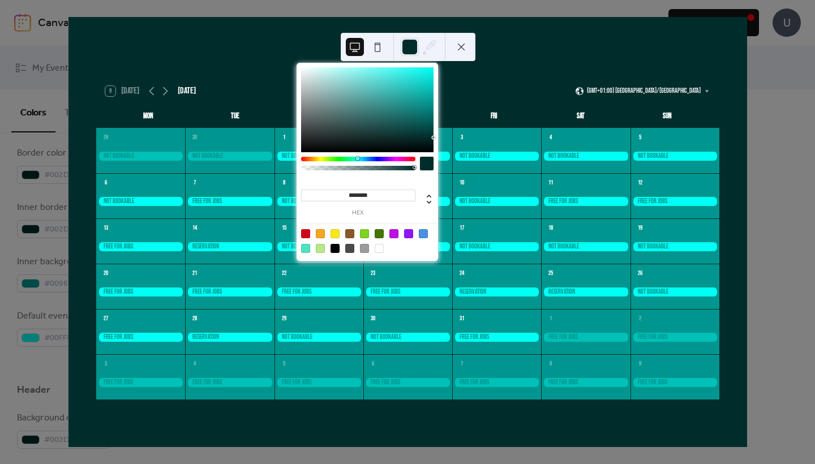
type input "*********"
click at [461, 47] on button at bounding box center [461, 47] width 18 height 18
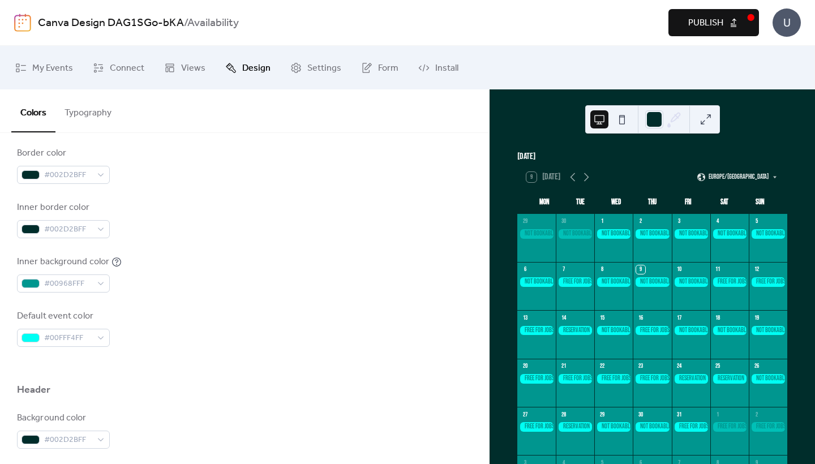
click at [718, 23] on span "Publish" at bounding box center [705, 23] width 35 height 14
click at [344, 175] on div "Border color #002D2BFF" at bounding box center [244, 165] width 455 height 37
